Goal: Use online tool/utility: Utilize a website feature to perform a specific function

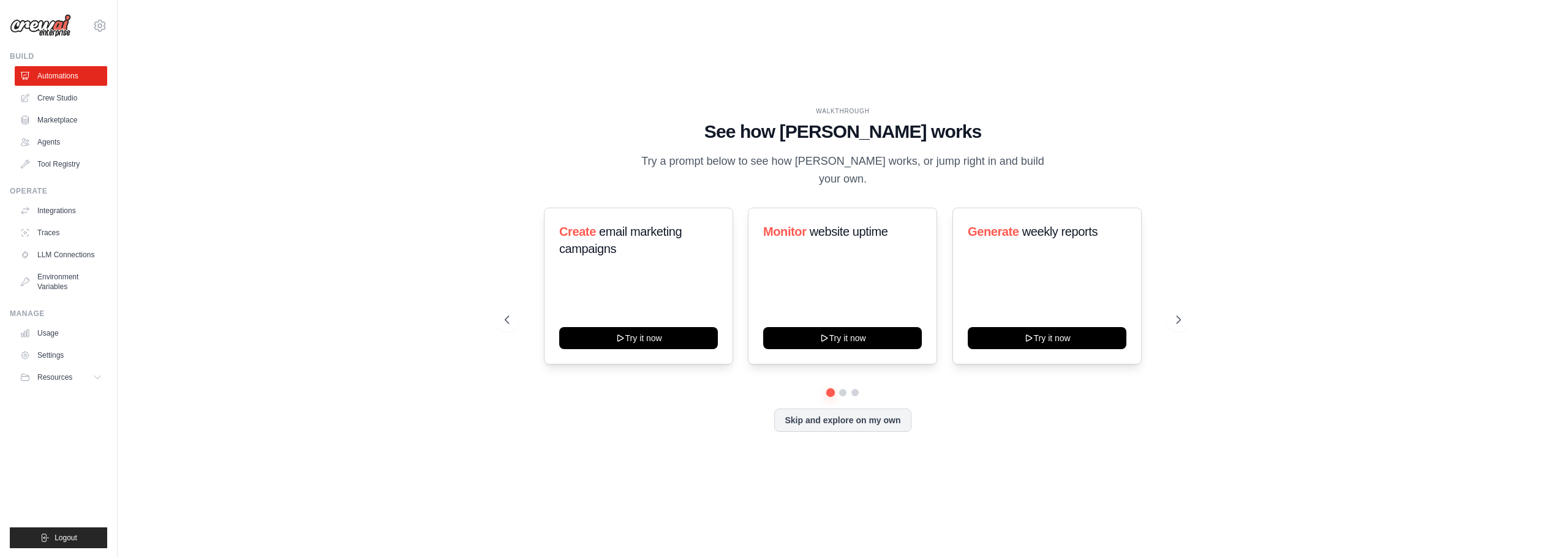
click at [441, 205] on div "WALKTHROUGH See how [PERSON_NAME] works Try a prompt below to see how [PERSON_N…" at bounding box center [842, 279] width 1411 height 534
click at [71, 101] on link "Crew Studio" at bounding box center [62, 98] width 92 height 20
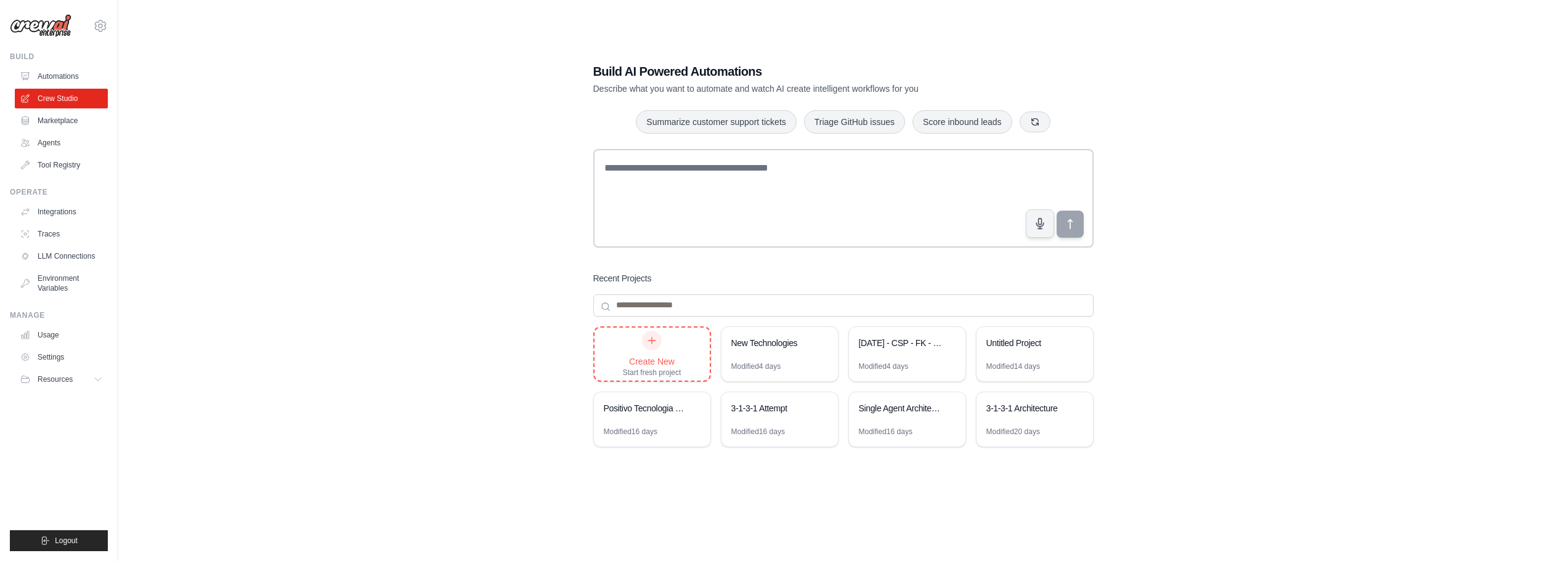
click at [658, 341] on div at bounding box center [651, 341] width 20 height 20
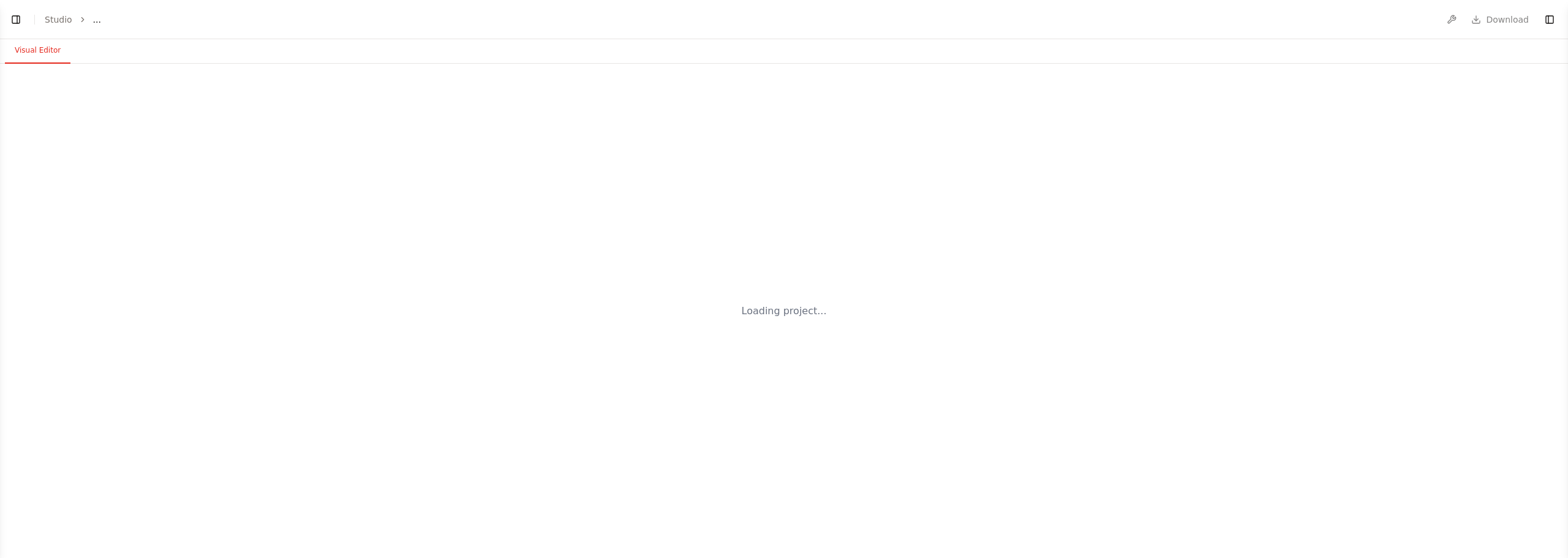
select select "****"
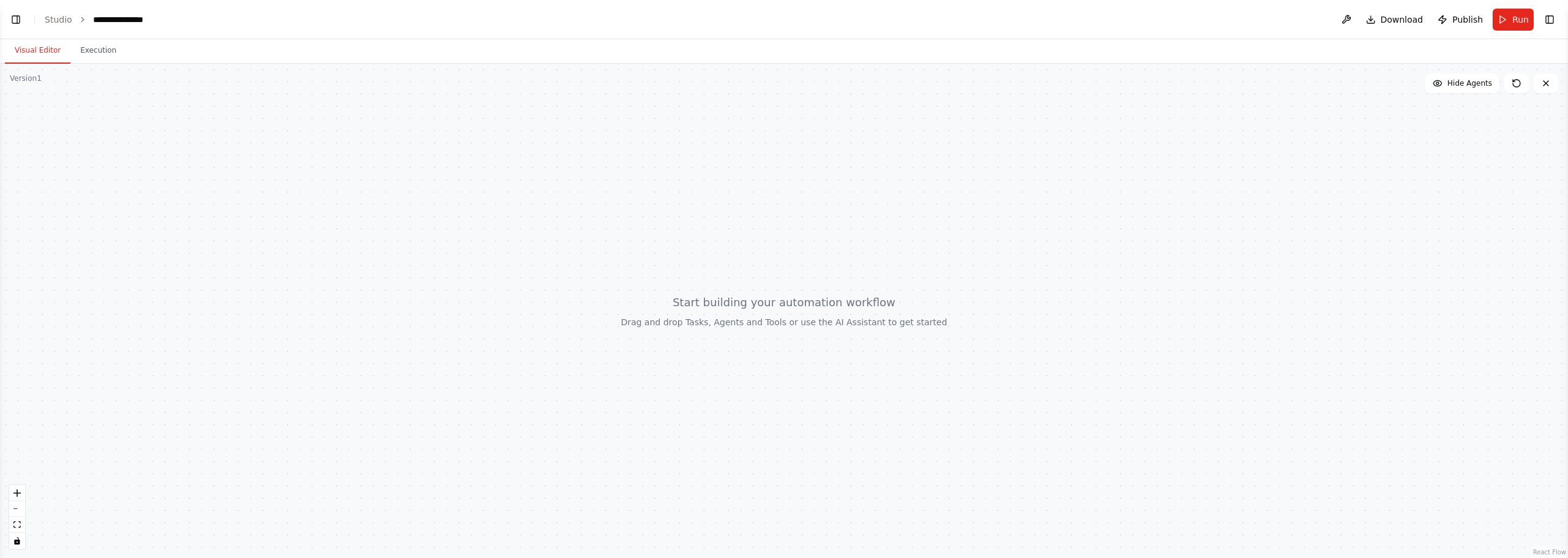
click at [923, 311] on div at bounding box center [784, 311] width 1568 height 494
click at [821, 277] on div at bounding box center [784, 311] width 1568 height 494
click at [1548, 12] on button "Toggle Right Sidebar" at bounding box center [1549, 19] width 17 height 17
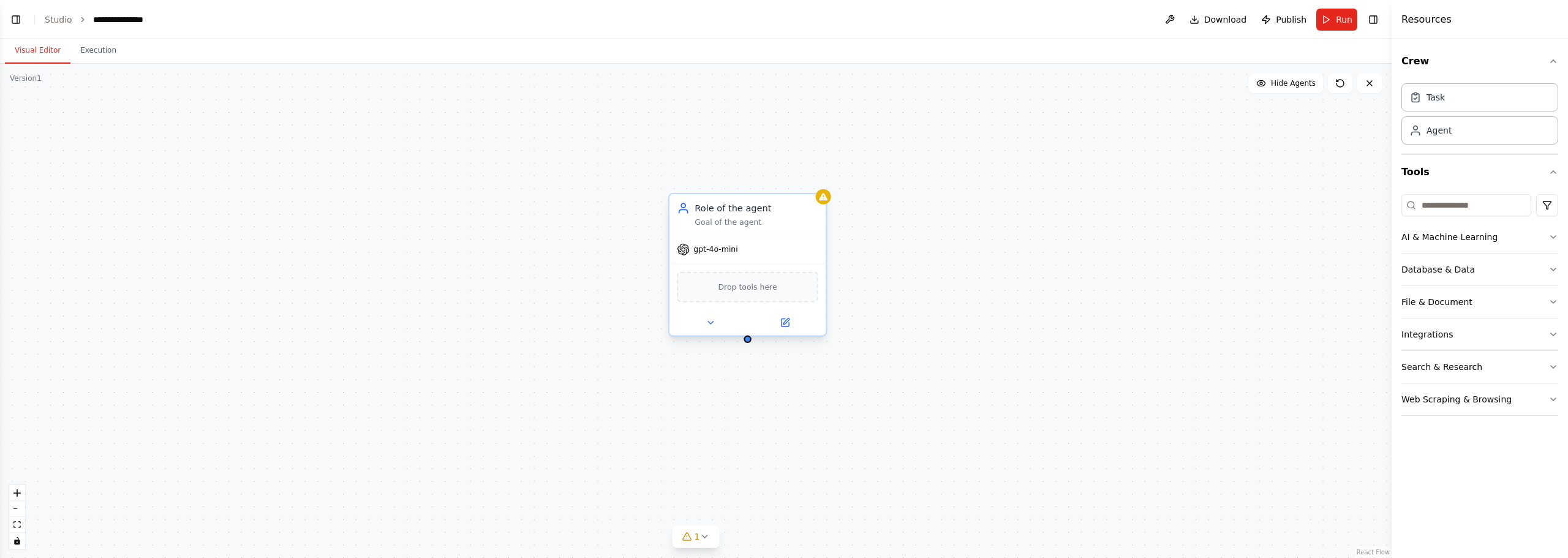
click at [744, 233] on div "Role of the agent Goal of the agent" at bounding box center [747, 214] width 157 height 41
click at [826, 204] on div "Role of the agent Goal of the agent gpt-4o-mini Drop tools here" at bounding box center [748, 264] width 160 height 144
click at [821, 199] on icon at bounding box center [823, 196] width 8 height 7
click at [822, 197] on icon at bounding box center [823, 196] width 8 height 7
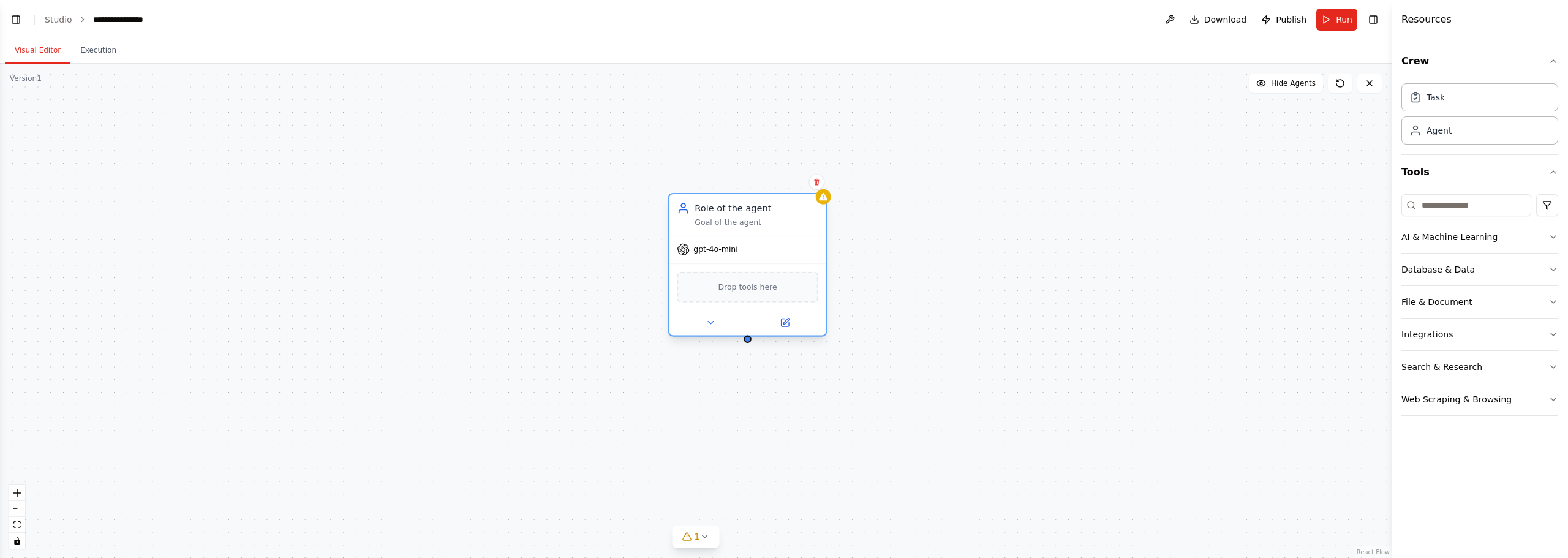
click at [715, 251] on span "gpt-4o-mini" at bounding box center [715, 249] width 44 height 11
click at [828, 366] on div "Role of the agent Goal of the agent gpt-4o-mini Drop tools here" at bounding box center [695, 311] width 1391 height 494
drag, startPoint x: 1084, startPoint y: 267, endPoint x: 975, endPoint y: 251, distance: 110.2
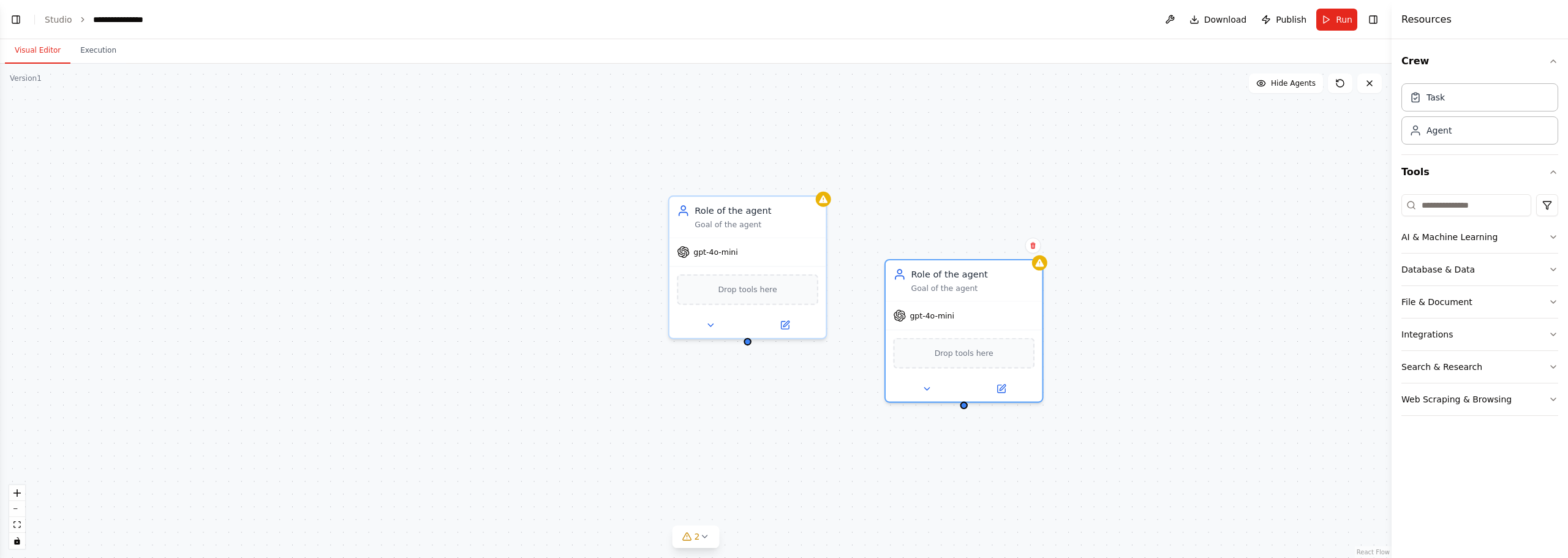
click at [919, 268] on div "Role of the agent" at bounding box center [972, 274] width 124 height 12
click at [1014, 225] on div "Role of the agent Goal of the agent gpt-4o-mini Drop tools here Role of the age…" at bounding box center [695, 311] width 1391 height 494
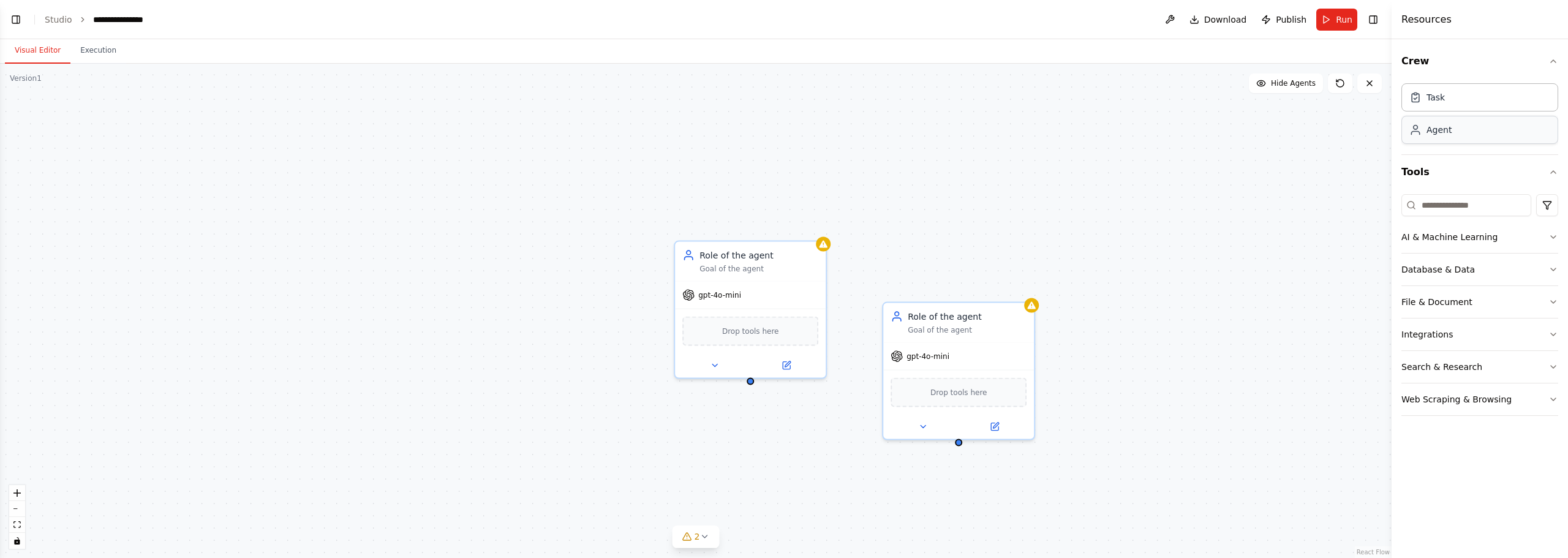
drag, startPoint x: 1444, startPoint y: 113, endPoint x: 1417, endPoint y: 134, distance: 34.2
click at [1415, 137] on div "Task Agent" at bounding box center [1479, 111] width 157 height 67
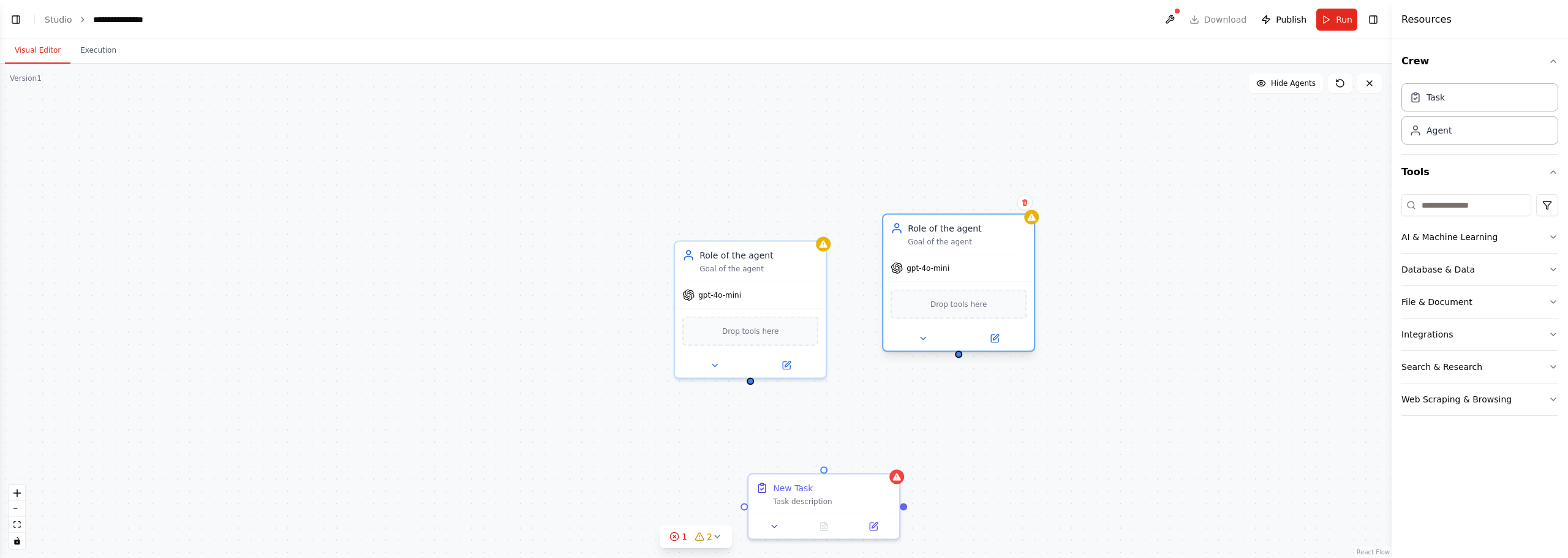
drag, startPoint x: 964, startPoint y: 373, endPoint x: 970, endPoint y: 283, distance: 90.2
click at [970, 283] on div "Drop tools here" at bounding box center [958, 304] width 150 height 45
click at [1024, 204] on icon at bounding box center [1024, 202] width 7 height 7
click at [980, 204] on button "Confirm" at bounding box center [989, 203] width 43 height 15
drag, startPoint x: 750, startPoint y: 383, endPoint x: 821, endPoint y: 475, distance: 116.2
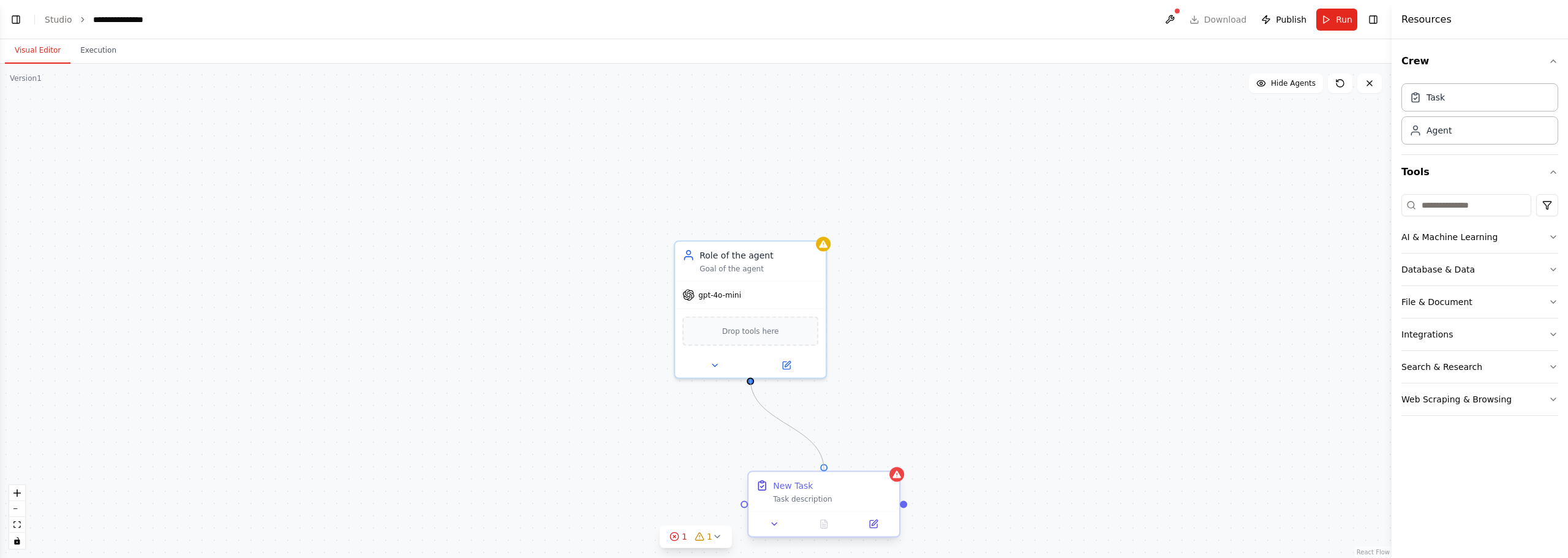
click at [821, 475] on div "Role of the agent Goal of the agent gpt-4o-mini Drop tools here New Task Task d…" at bounding box center [695, 353] width 1391 height 494
drag, startPoint x: 820, startPoint y: 477, endPoint x: 784, endPoint y: 438, distance: 53.1
click at [784, 438] on div "New Task" at bounding box center [758, 437] width 119 height 12
click at [712, 284] on div "gpt-4o-mini" at bounding box center [750, 293] width 150 height 27
click at [789, 362] on icon at bounding box center [787, 362] width 6 height 6
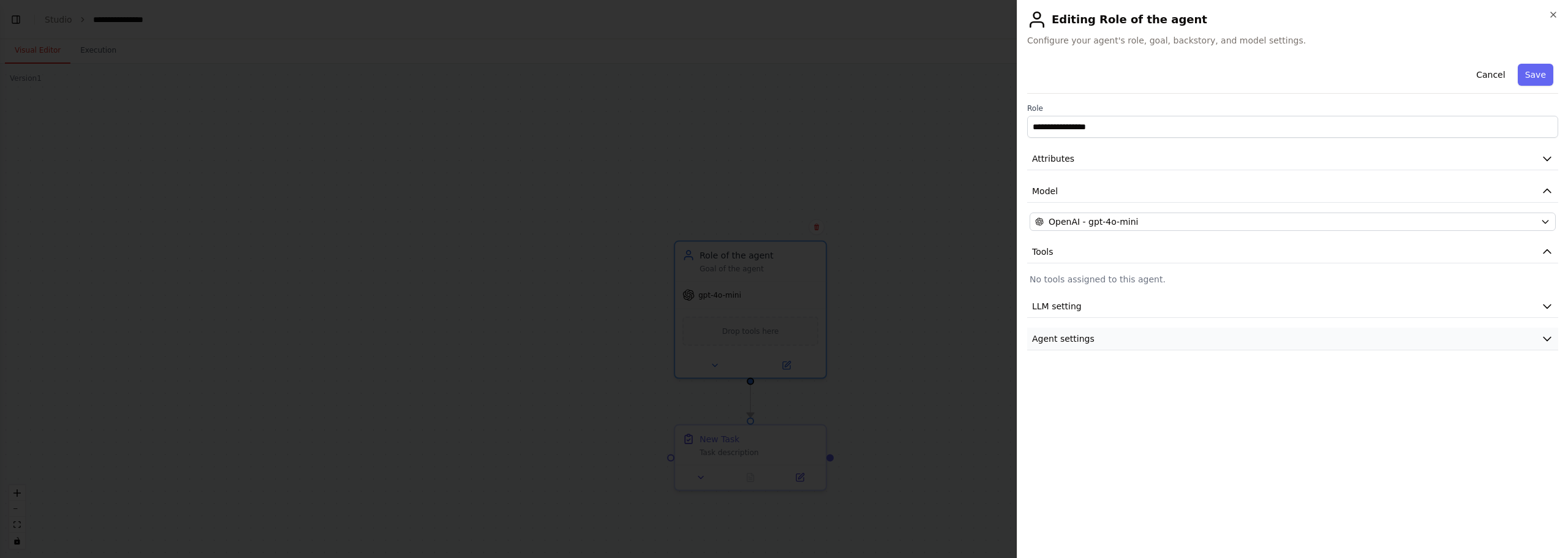
click at [1097, 328] on button "Agent settings" at bounding box center [1292, 338] width 531 height 22
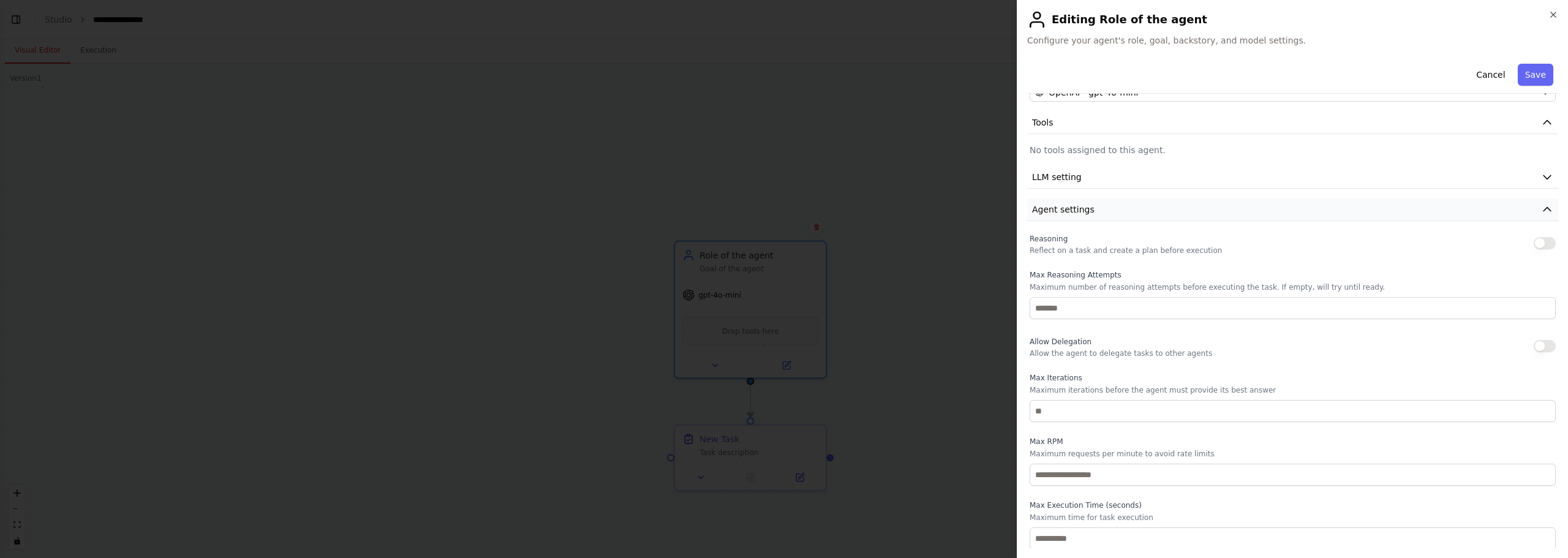
scroll to position [131, 0]
click at [1101, 218] on button "Agent settings" at bounding box center [1292, 208] width 531 height 22
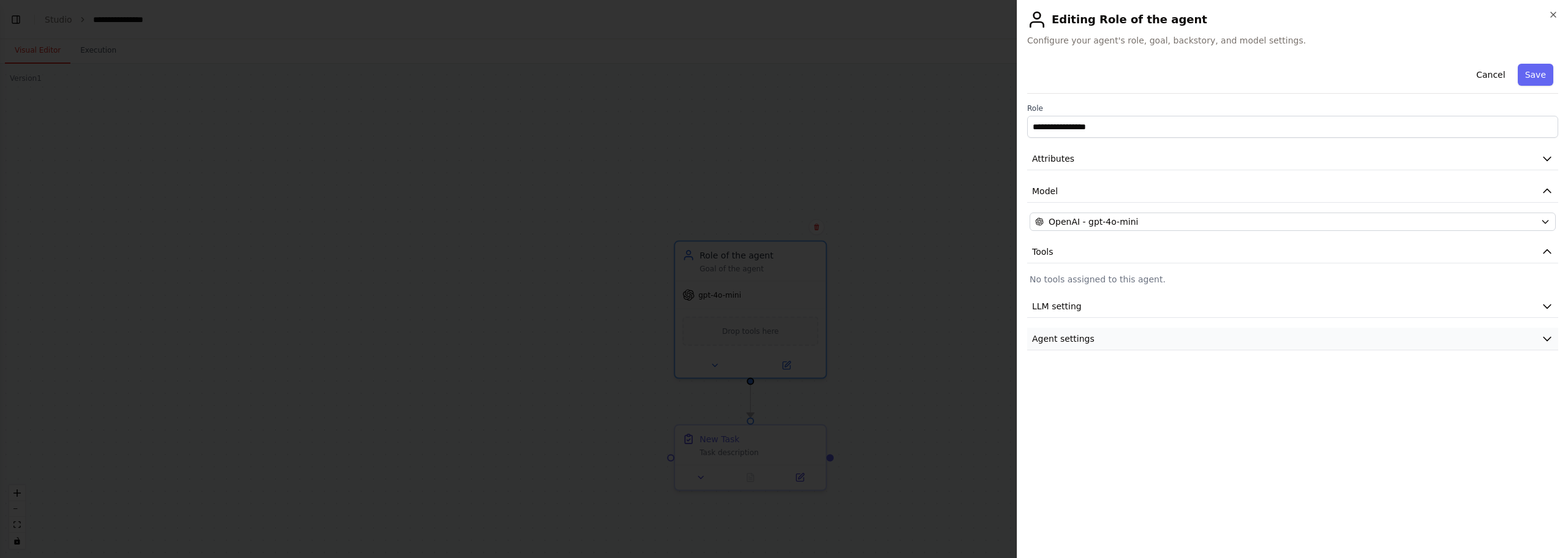
scroll to position [0, 0]
click at [1097, 298] on button "LLM setting" at bounding box center [1292, 306] width 531 height 22
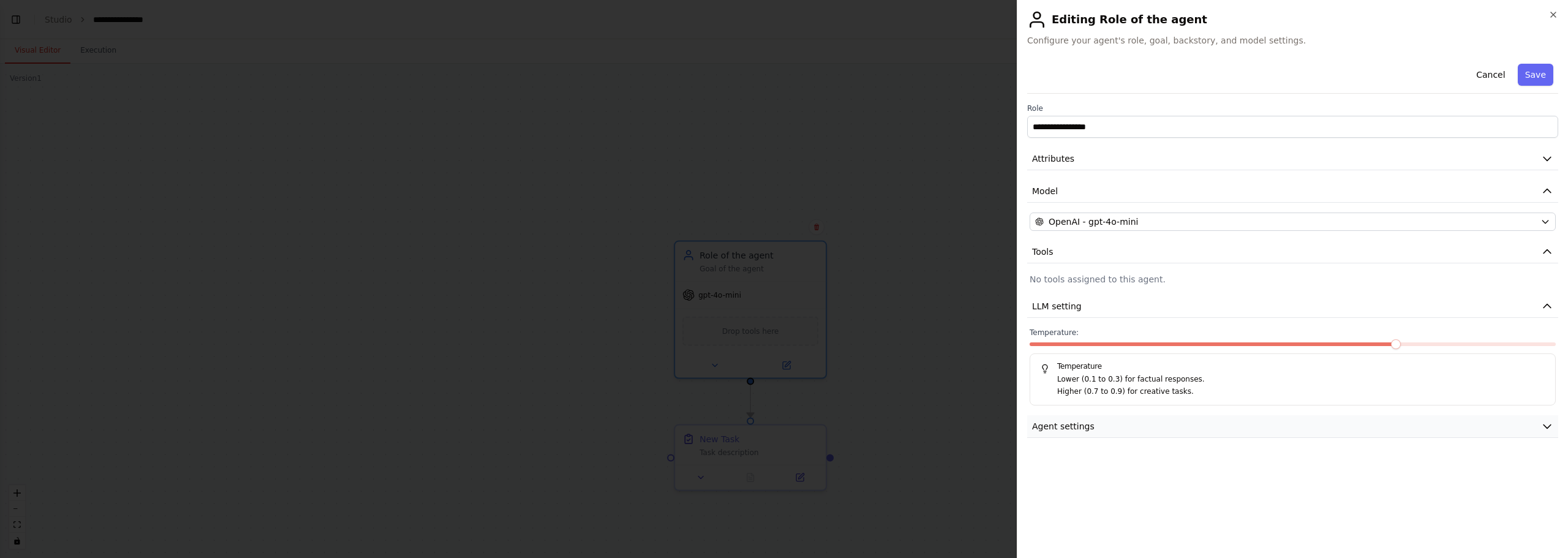
click at [1077, 427] on span "Agent settings" at bounding box center [1063, 426] width 62 height 12
click at [1125, 229] on button "OpenAI - gpt-4o-mini" at bounding box center [1292, 222] width 526 height 18
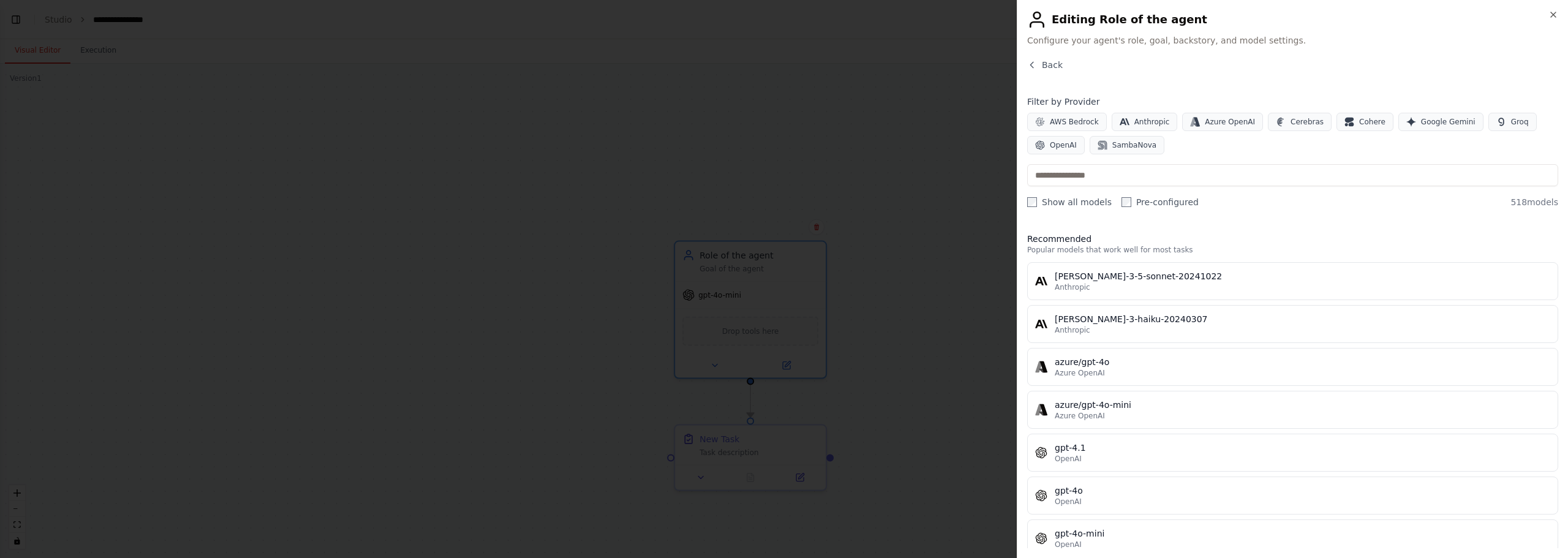
click at [976, 180] on div at bounding box center [784, 279] width 1568 height 558
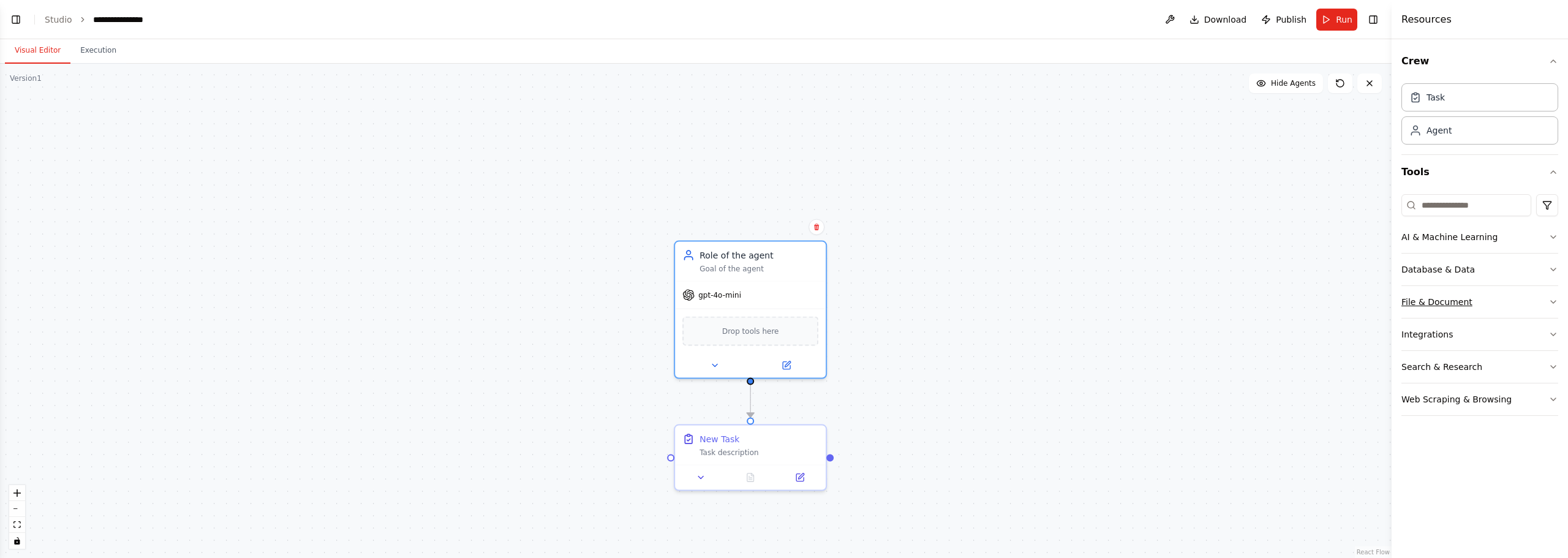
click at [1466, 294] on button "File & Document" at bounding box center [1479, 302] width 157 height 32
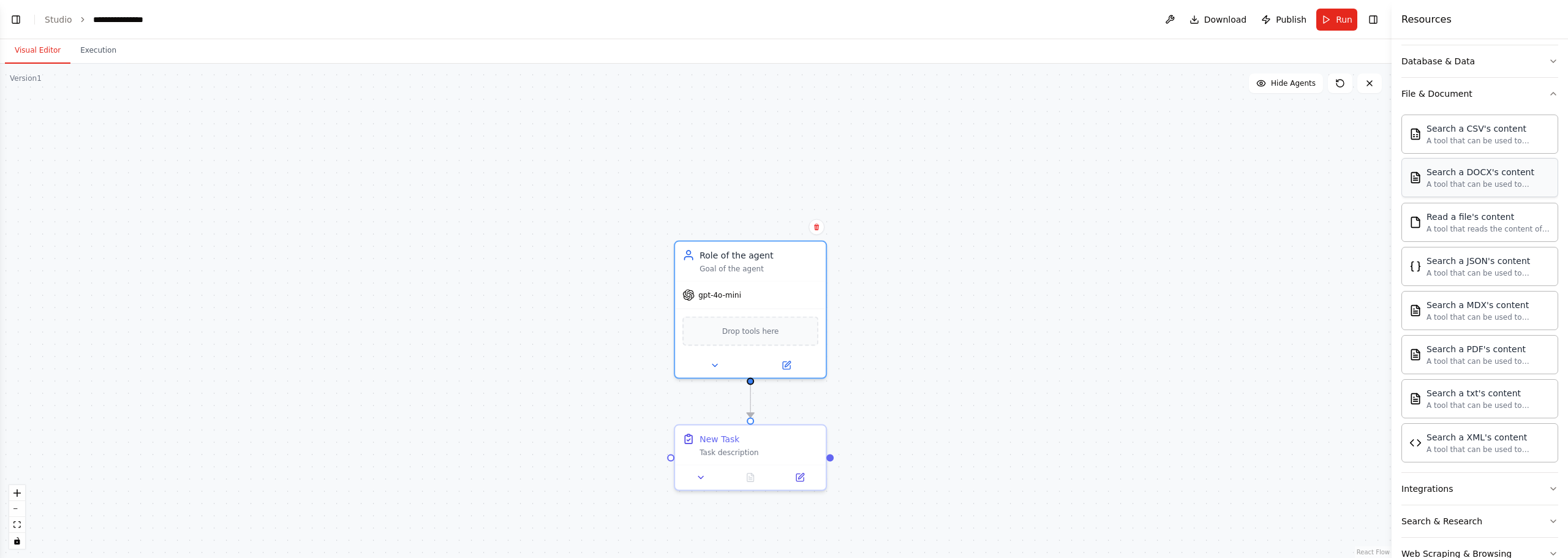
scroll to position [240, 0]
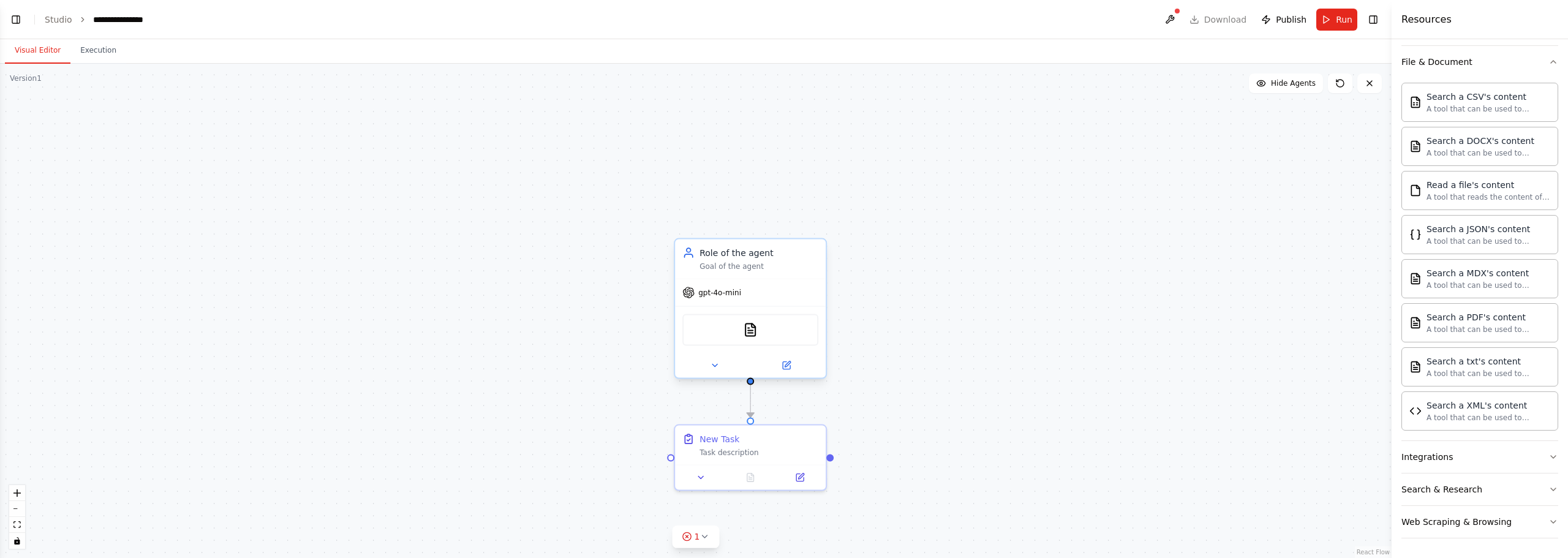
click at [766, 328] on div "PDFSearchTool" at bounding box center [751, 330] width 136 height 32
click at [798, 364] on button at bounding box center [786, 366] width 69 height 15
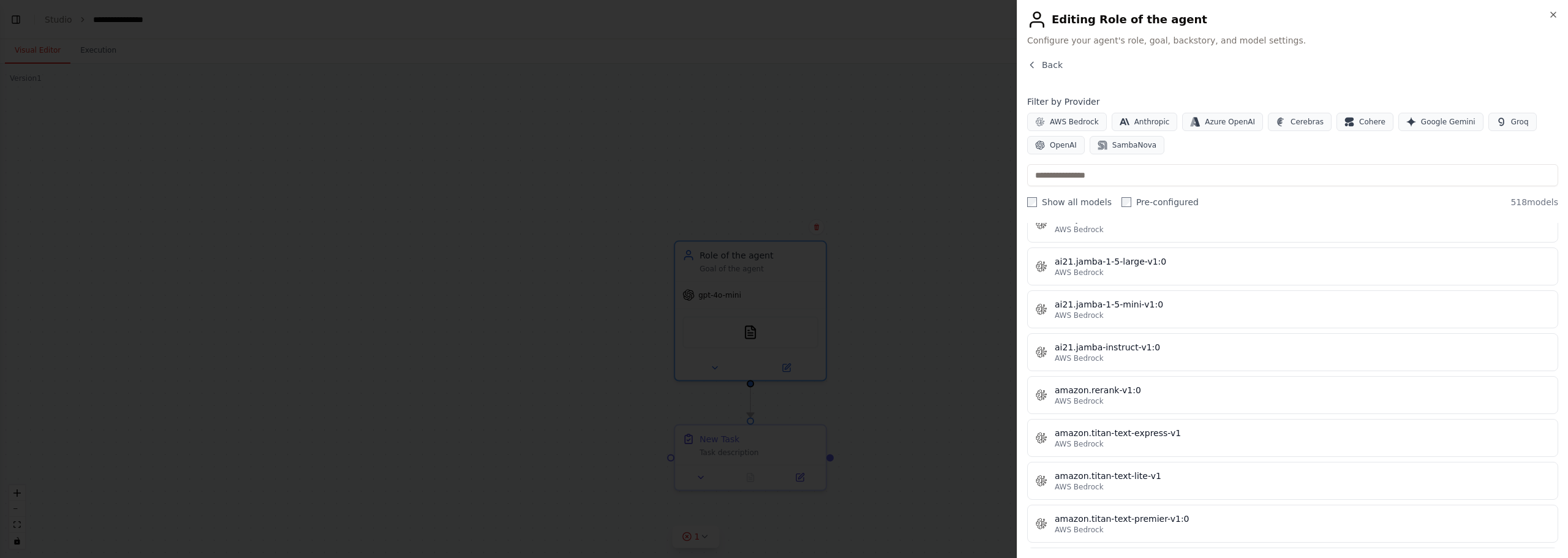
scroll to position [919, 0]
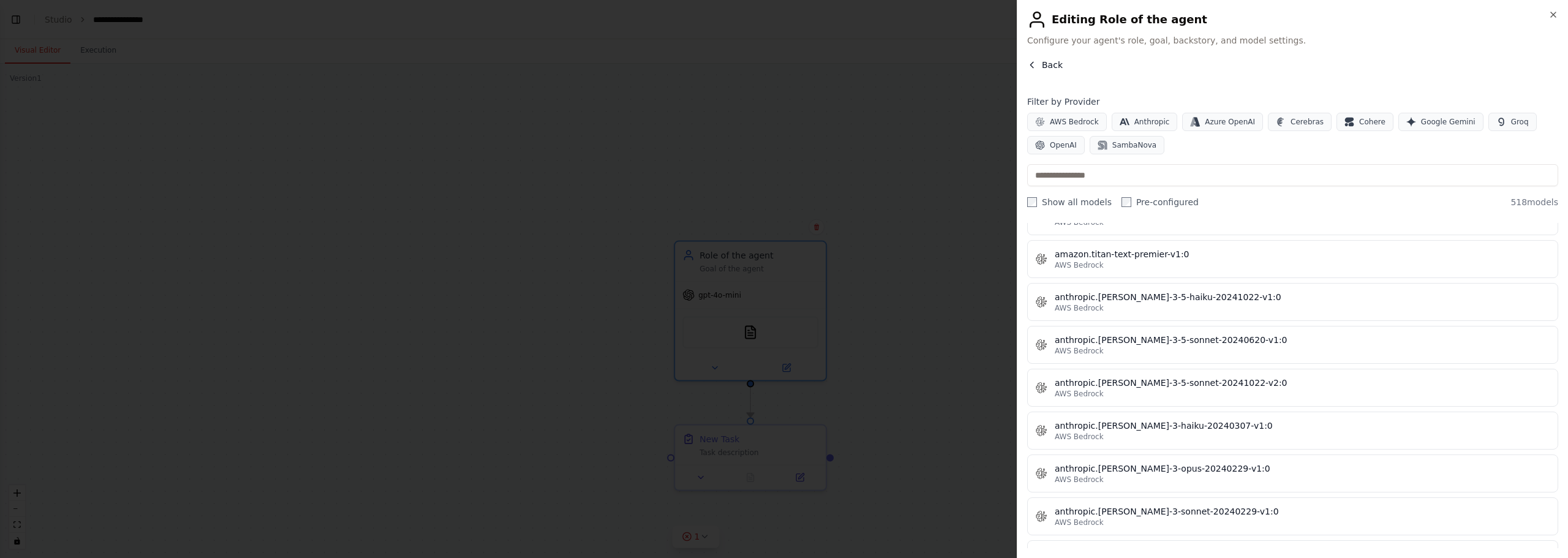
click at [1032, 62] on icon "button" at bounding box center [1032, 65] width 10 height 10
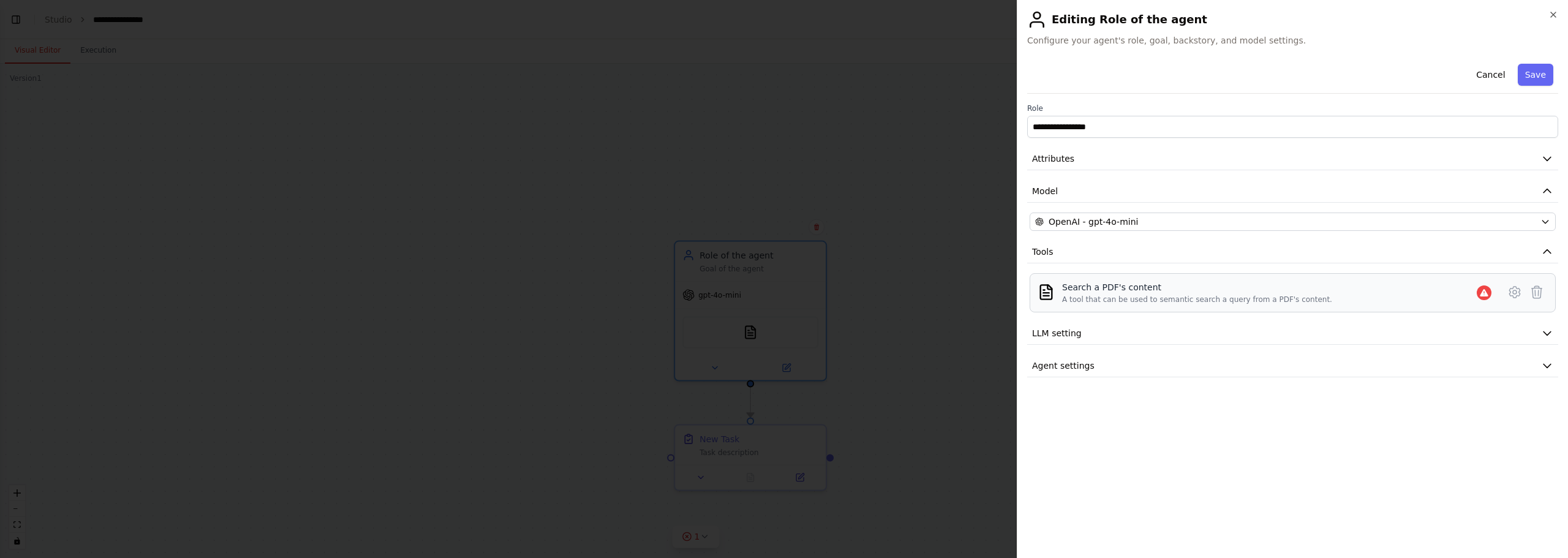
click at [1087, 286] on div "Search a PDF's content" at bounding box center [1196, 287] width 270 height 12
click at [1512, 293] on icon at bounding box center [1514, 292] width 3 height 3
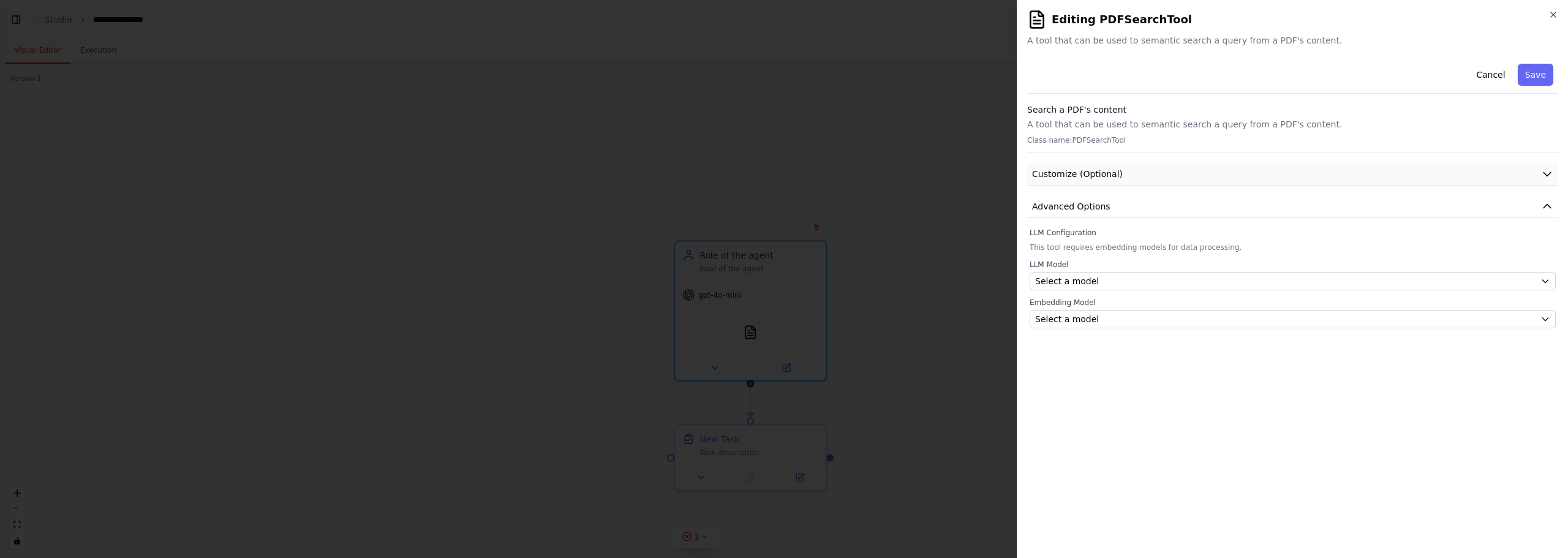
click at [1171, 167] on button "Customize (Optional)" at bounding box center [1292, 174] width 531 height 22
click at [1137, 238] on button "Advanced Options" at bounding box center [1292, 240] width 531 height 22
click at [908, 161] on div at bounding box center [784, 279] width 1568 height 558
